Goal: Transaction & Acquisition: Purchase product/service

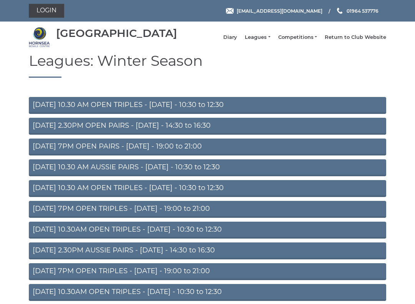
click at [44, 9] on link "Login" at bounding box center [46, 11] width 35 height 14
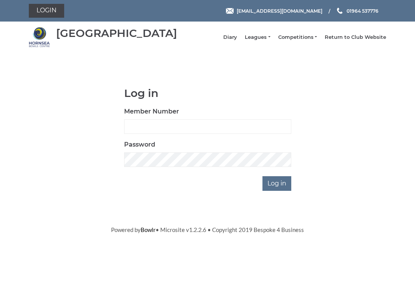
click at [233, 133] on input "Member Number" at bounding box center [207, 126] width 167 height 15
type input "0045"
click at [278, 189] on input "Log in" at bounding box center [277, 183] width 29 height 15
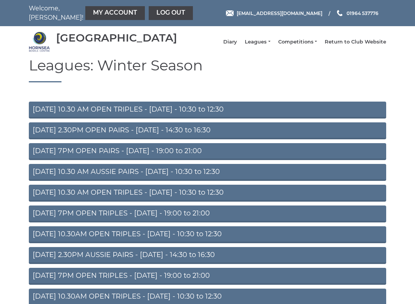
click at [89, 15] on link "My Account" at bounding box center [115, 13] width 60 height 14
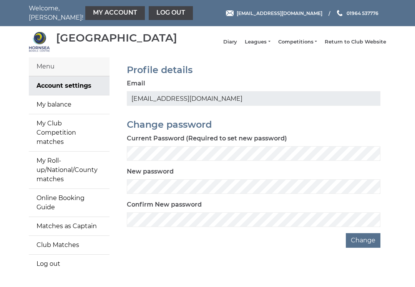
click at [76, 114] on link "My balance" at bounding box center [69, 104] width 81 height 18
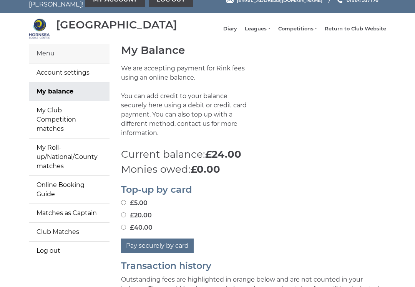
scroll to position [13, 0]
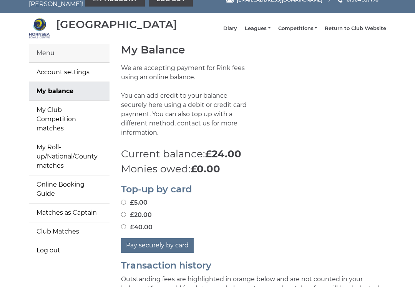
click at [125, 213] on input "£20.00" at bounding box center [123, 214] width 5 height 5
radio input "true"
click at [160, 244] on button "Pay securely by card" at bounding box center [157, 245] width 73 height 15
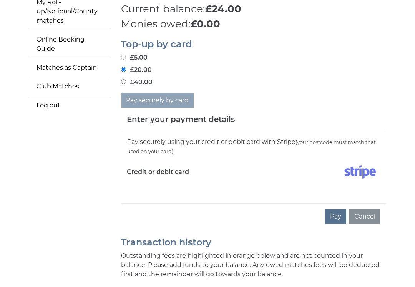
scroll to position [160, 0]
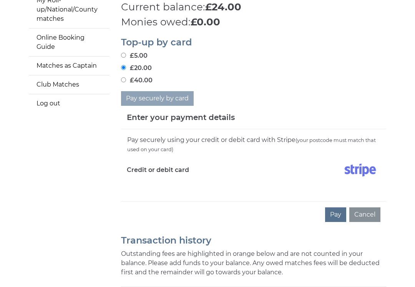
click at [146, 188] on div "Pay securely using your credit or debit card with Stripe (your postcode must ma…" at bounding box center [253, 165] width 265 height 72
click at [155, 185] on div "Pay securely using your credit or debit card with Stripe (your postcode must ma…" at bounding box center [253, 165] width 265 height 72
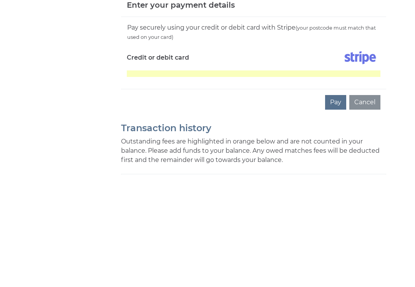
click at [336, 207] on button "Pay" at bounding box center [335, 214] width 21 height 15
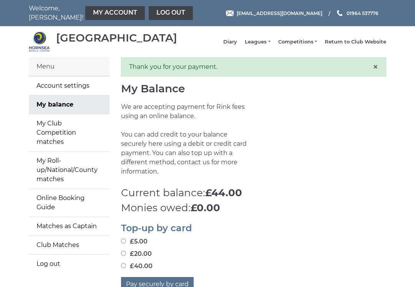
click at [268, 44] on link "Leagues" at bounding box center [257, 41] width 25 height 7
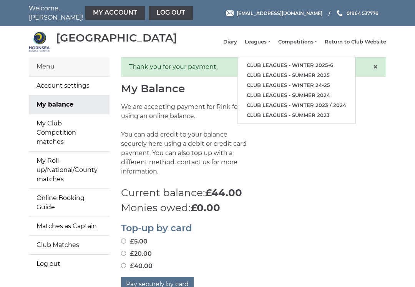
click at [306, 66] on link "Club leagues - Winter 2025-6" at bounding box center [297, 65] width 118 height 10
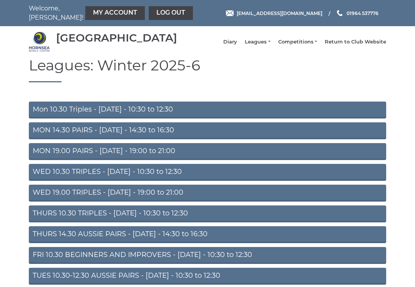
click at [218, 135] on link "MON 14.30 PAIRS - Monday - 14:30 to 16:30" at bounding box center [207, 130] width 357 height 17
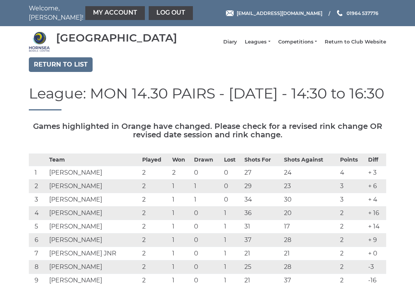
click at [69, 71] on link "Return to list" at bounding box center [61, 64] width 64 height 15
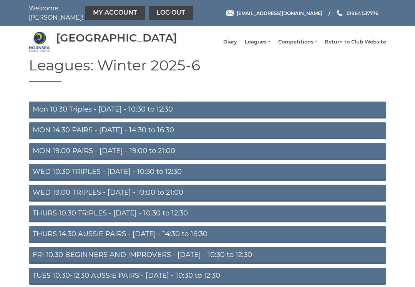
click at [227, 157] on link "MON 19.00 PAIRS - [DATE] - 19:00 to 21:00" at bounding box center [207, 151] width 357 height 17
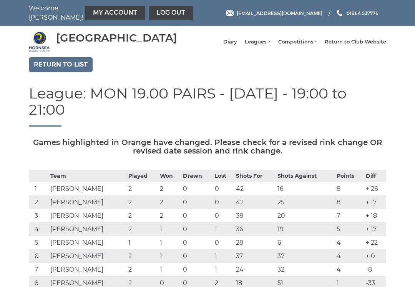
click at [71, 72] on link "Return to list" at bounding box center [61, 64] width 64 height 15
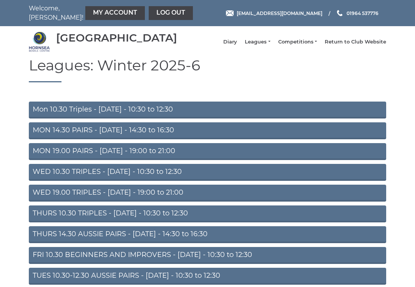
click at [214, 181] on link "WED 10.30 TRIPLES - [DATE] - 10:30 to 12:30" at bounding box center [207, 172] width 357 height 17
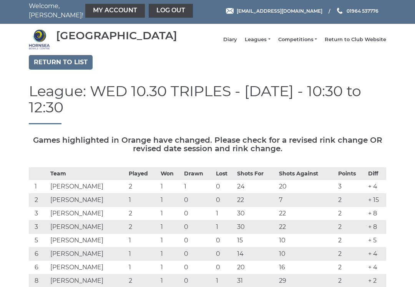
scroll to position [2, 0]
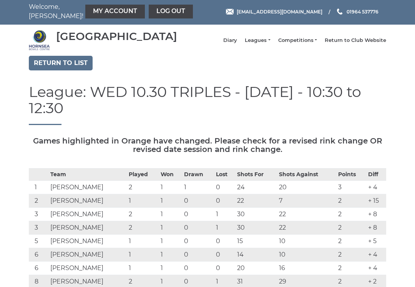
click at [67, 63] on link "Return to list" at bounding box center [61, 63] width 64 height 15
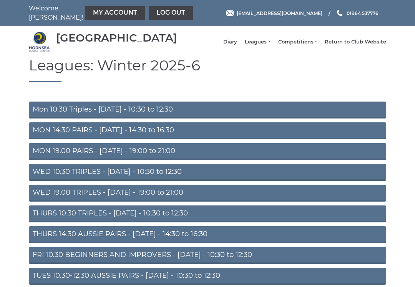
click at [210, 216] on link "THURS 10.30 TRIPLES - Thursday - 10:30 to 12:30" at bounding box center [207, 213] width 357 height 17
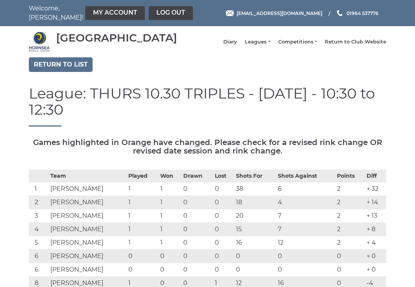
click at [71, 68] on link "Return to list" at bounding box center [61, 64] width 64 height 15
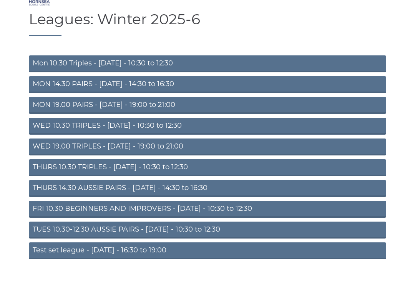
scroll to position [52, 0]
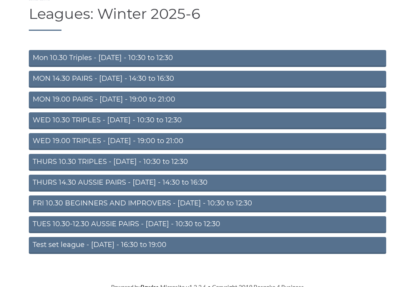
click at [232, 144] on link "WED 19.00 TRIPLES - [DATE] - 19:00 to 21:00" at bounding box center [207, 141] width 357 height 17
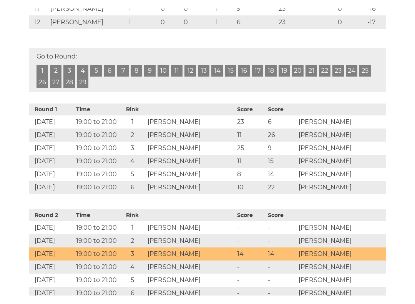
scroll to position [294, 0]
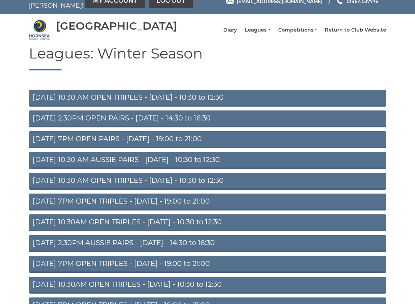
scroll to position [13, 0]
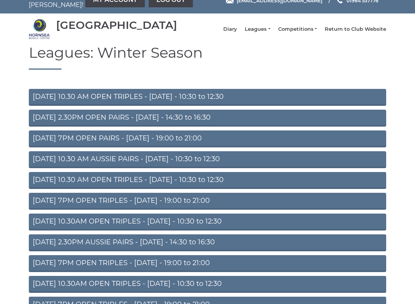
click at [322, 58] on h1 "Leagues: Winter Season" at bounding box center [207, 57] width 357 height 25
click at [266, 29] on li "Leagues Club leagues - Winter 2025-6 Club leagues - Summer 2025 Club leagues - …" at bounding box center [253, 29] width 33 height 15
click at [270, 33] on link "Leagues" at bounding box center [257, 29] width 25 height 7
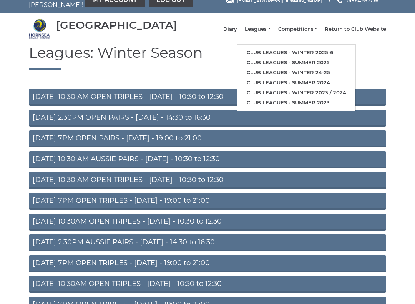
click at [309, 54] on link "Club leagues - Winter 2025-6" at bounding box center [297, 53] width 118 height 10
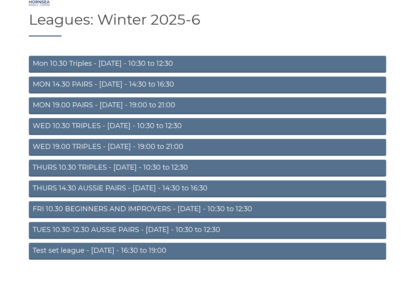
scroll to position [52, 0]
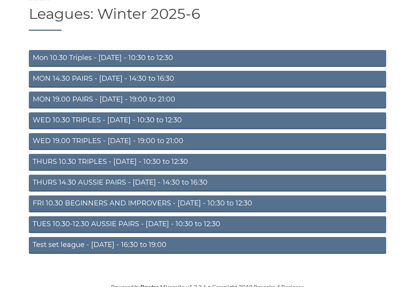
click at [238, 209] on link "FRI 10.30 BEGINNERS AND IMPROVERS - [DATE] - 10:30 to 12:30" at bounding box center [207, 203] width 357 height 17
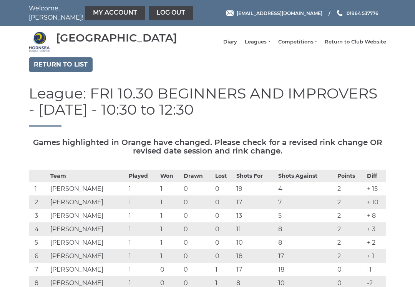
click at [70, 70] on link "Return to list" at bounding box center [61, 64] width 64 height 15
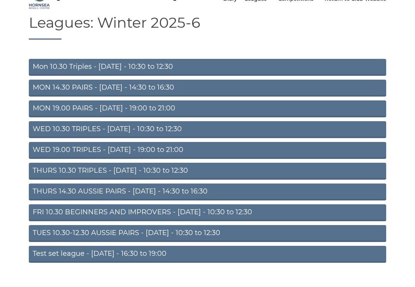
scroll to position [52, 0]
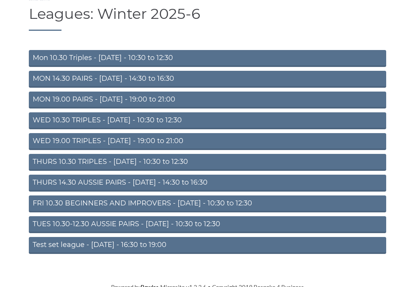
click at [216, 186] on link "THURS 14.30 AUSSIE PAIRS - [DATE] - 14:30 to 16:30" at bounding box center [207, 183] width 357 height 17
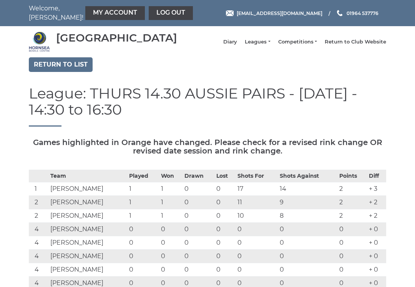
click at [73, 64] on link "Return to list" at bounding box center [61, 64] width 64 height 15
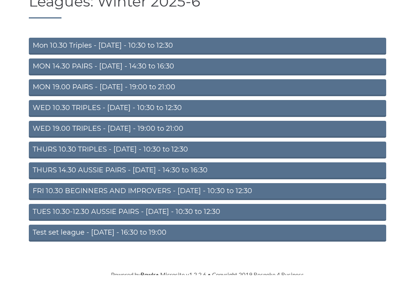
scroll to position [52, 0]
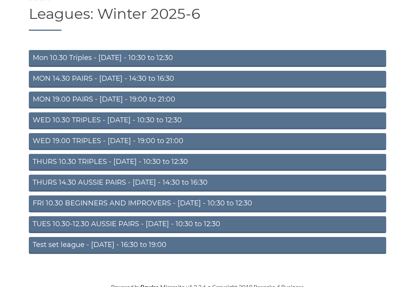
click at [202, 231] on link "TUES 10.30-12.30 AUSSIE PAIRS - Tuesday - 10:30 to 12:30" at bounding box center [207, 224] width 357 height 17
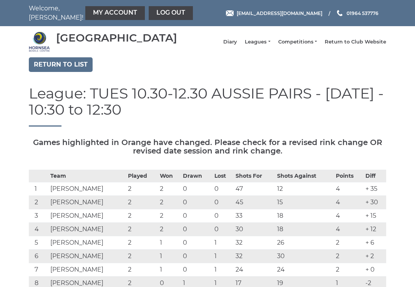
click at [203, 233] on td "0" at bounding box center [197, 228] width 32 height 13
